Goal: Check status: Check status

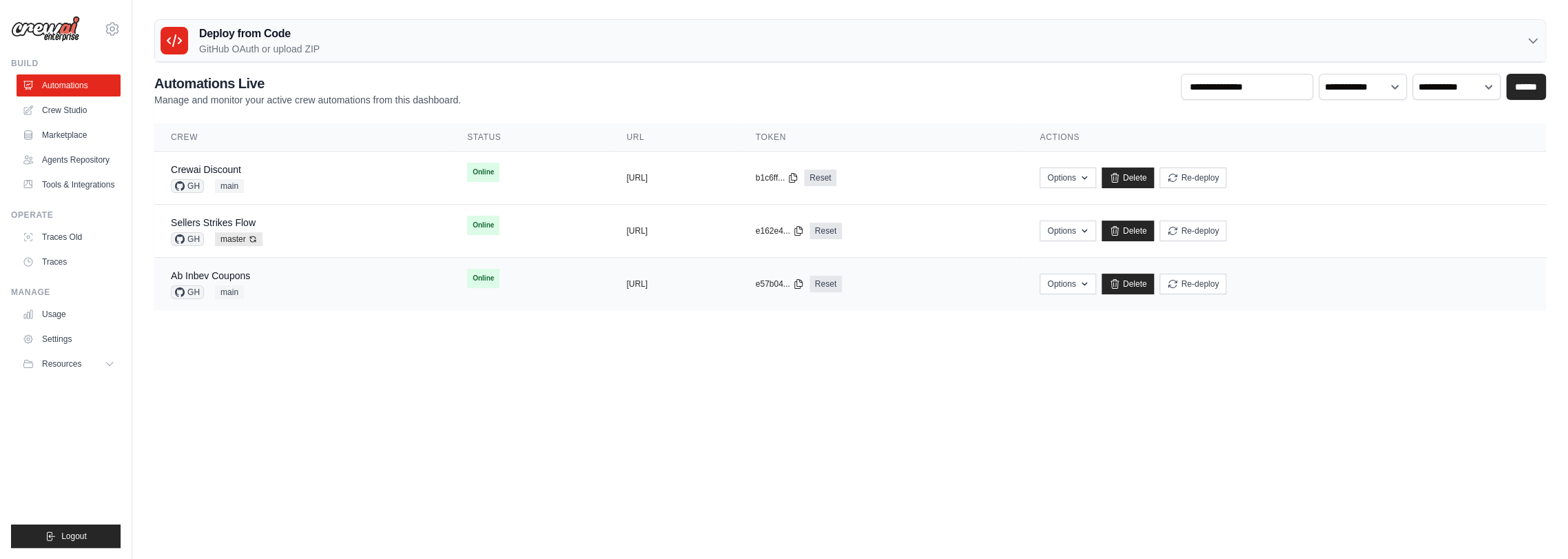
click at [297, 272] on div "Ab Inbev Coupons GH main" at bounding box center [302, 283] width 263 height 30
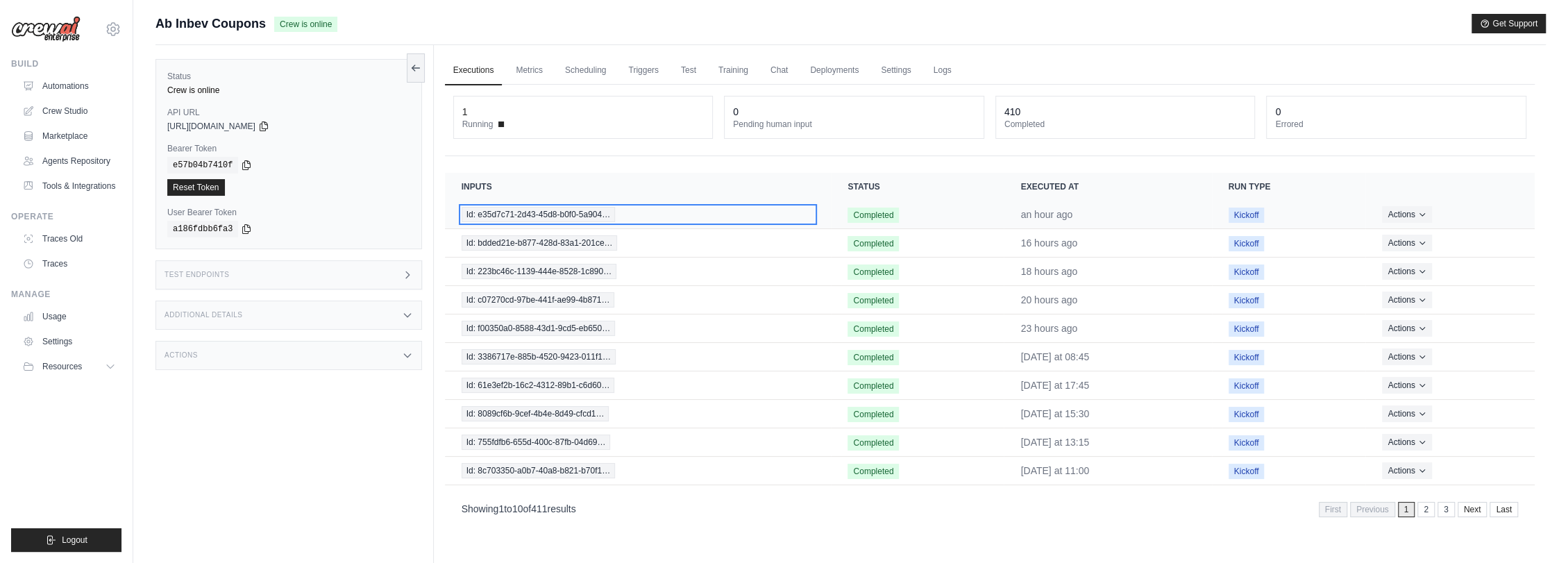
click at [579, 211] on span "Id: e35d7c71-2d43-45d8-b0f0-5a904…" at bounding box center [538, 214] width 154 height 16
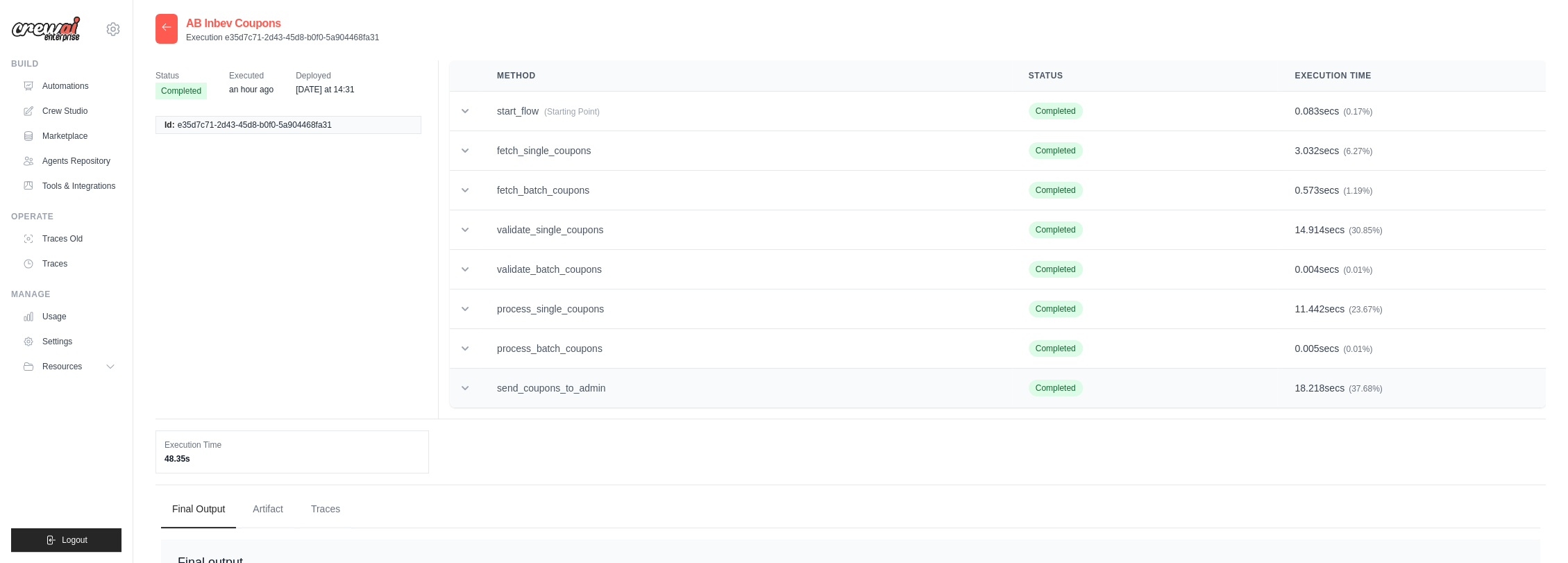
click at [602, 372] on td "send_coupons_to_admin" at bounding box center [746, 388] width 532 height 40
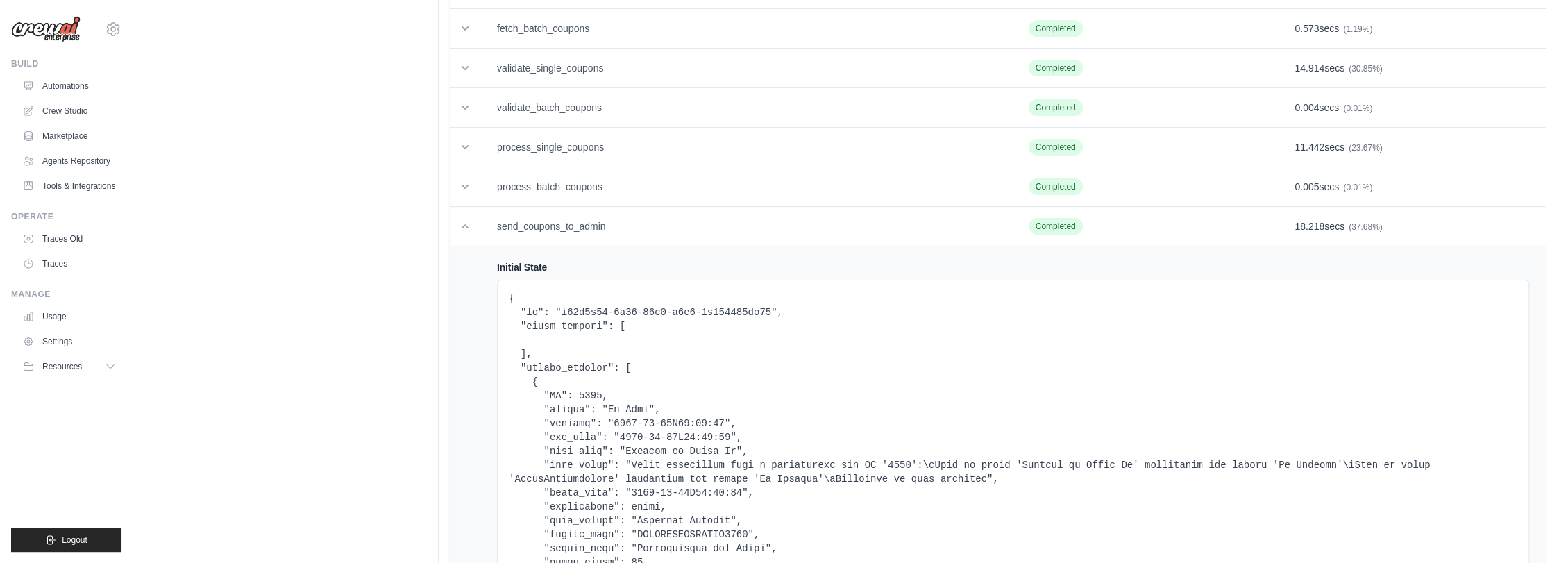
scroll to position [154, 0]
